Goal: Navigation & Orientation: Find specific page/section

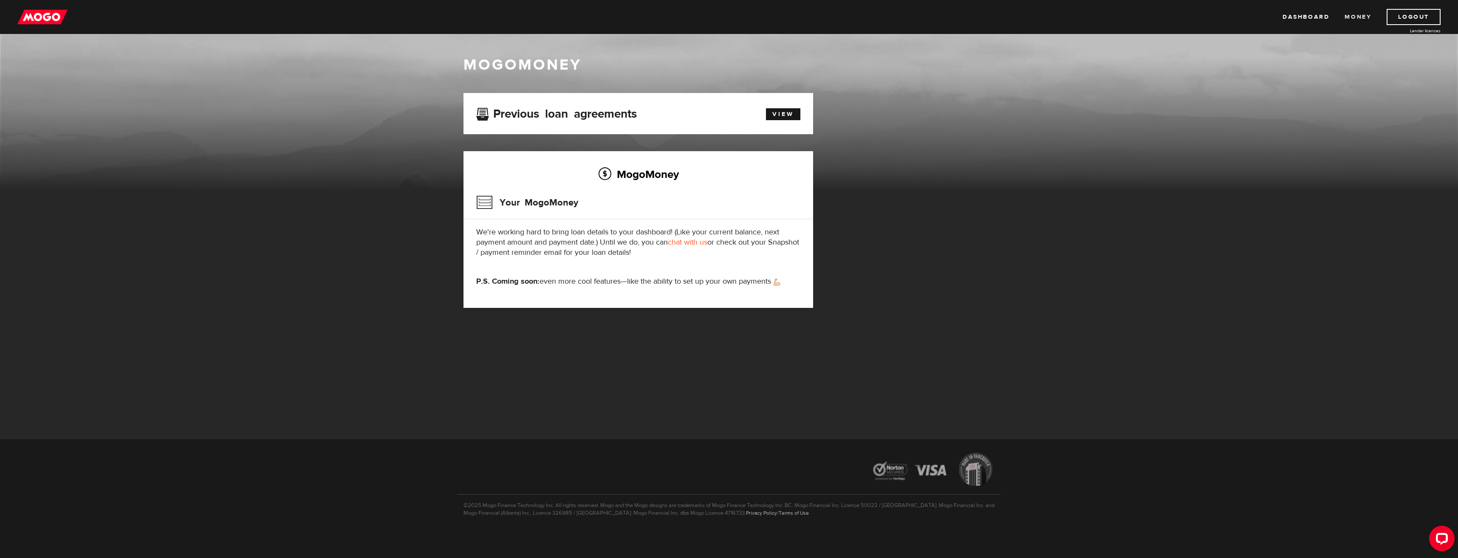
click at [1353, 18] on link "Money" at bounding box center [1357, 17] width 27 height 16
click at [1308, 22] on link "Dashboard" at bounding box center [1305, 17] width 47 height 16
click at [37, 20] on img at bounding box center [42, 17] width 50 height 16
